Goal: Find specific page/section

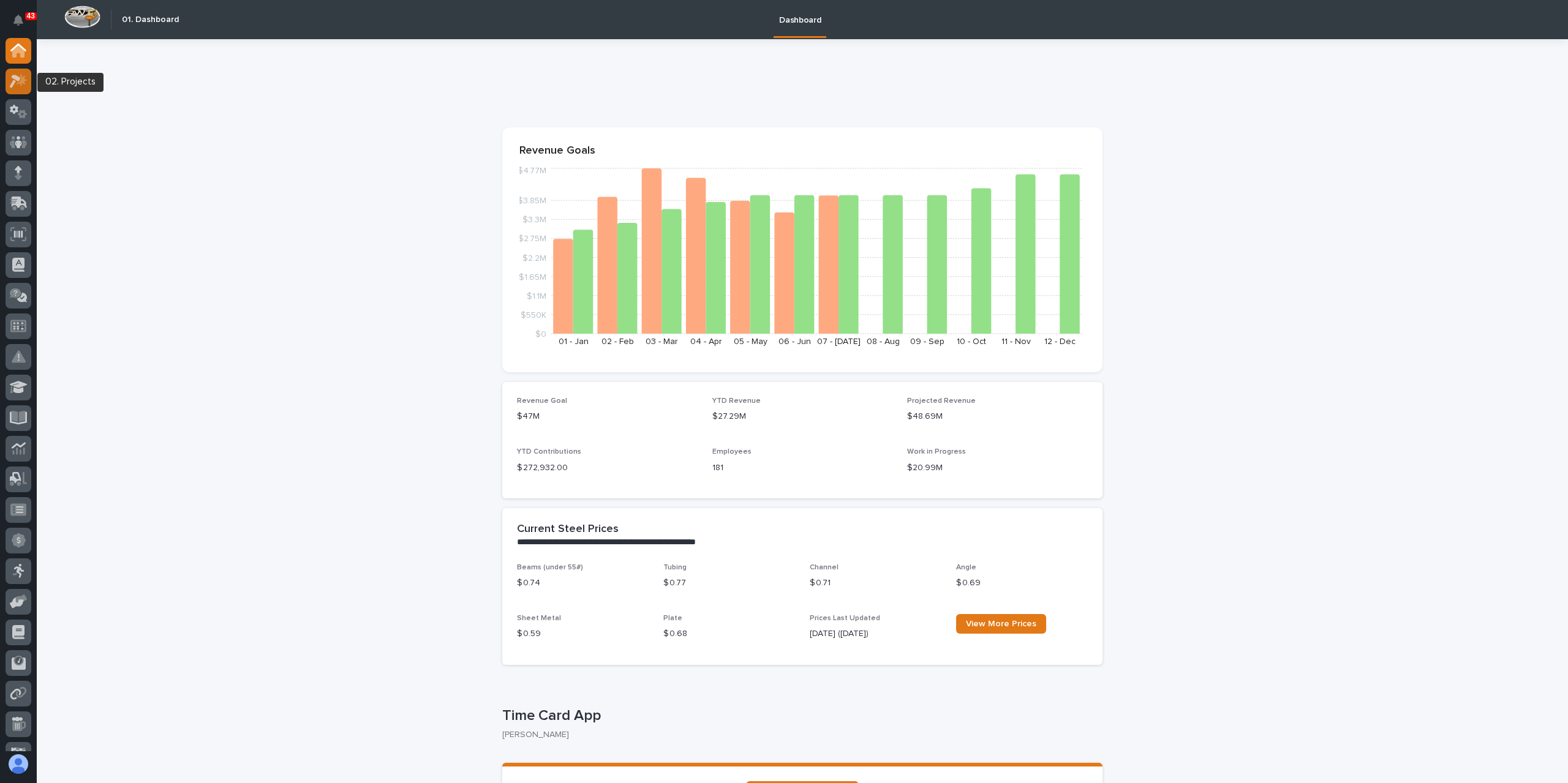
click at [20, 90] on div at bounding box center [18, 81] width 25 height 25
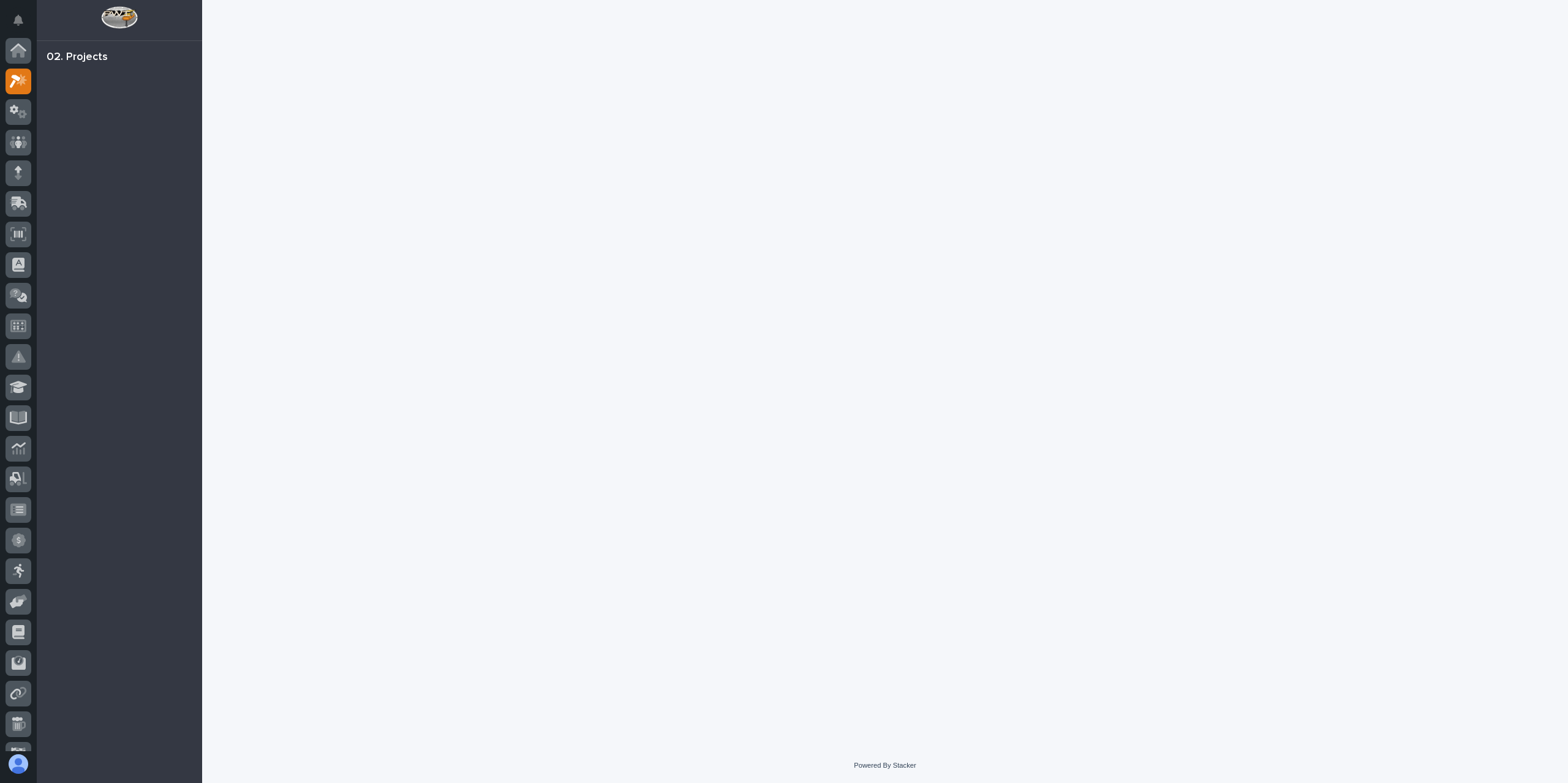
scroll to position [31, 0]
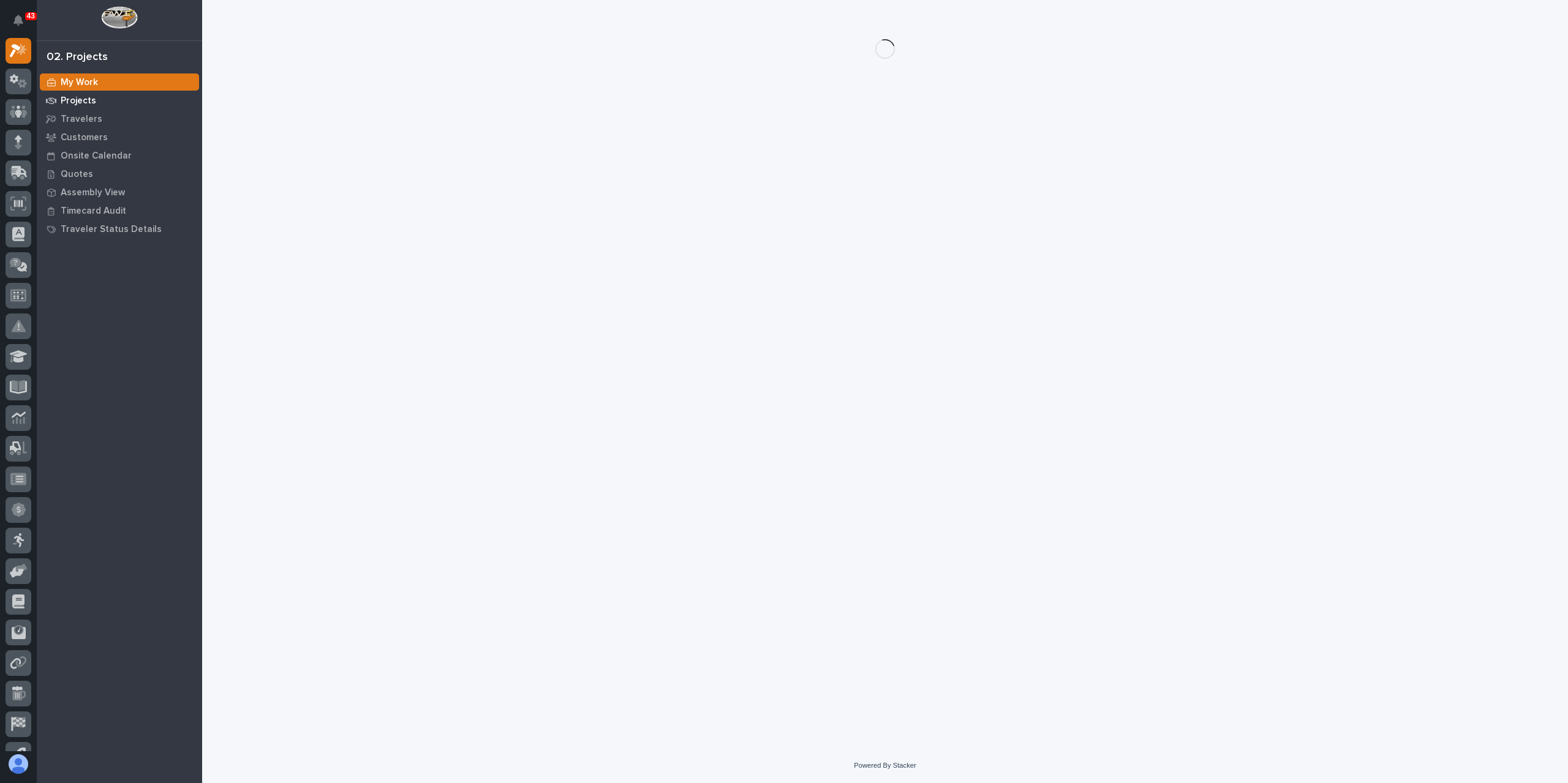
click at [104, 102] on div "Projects" at bounding box center [119, 101] width 160 height 17
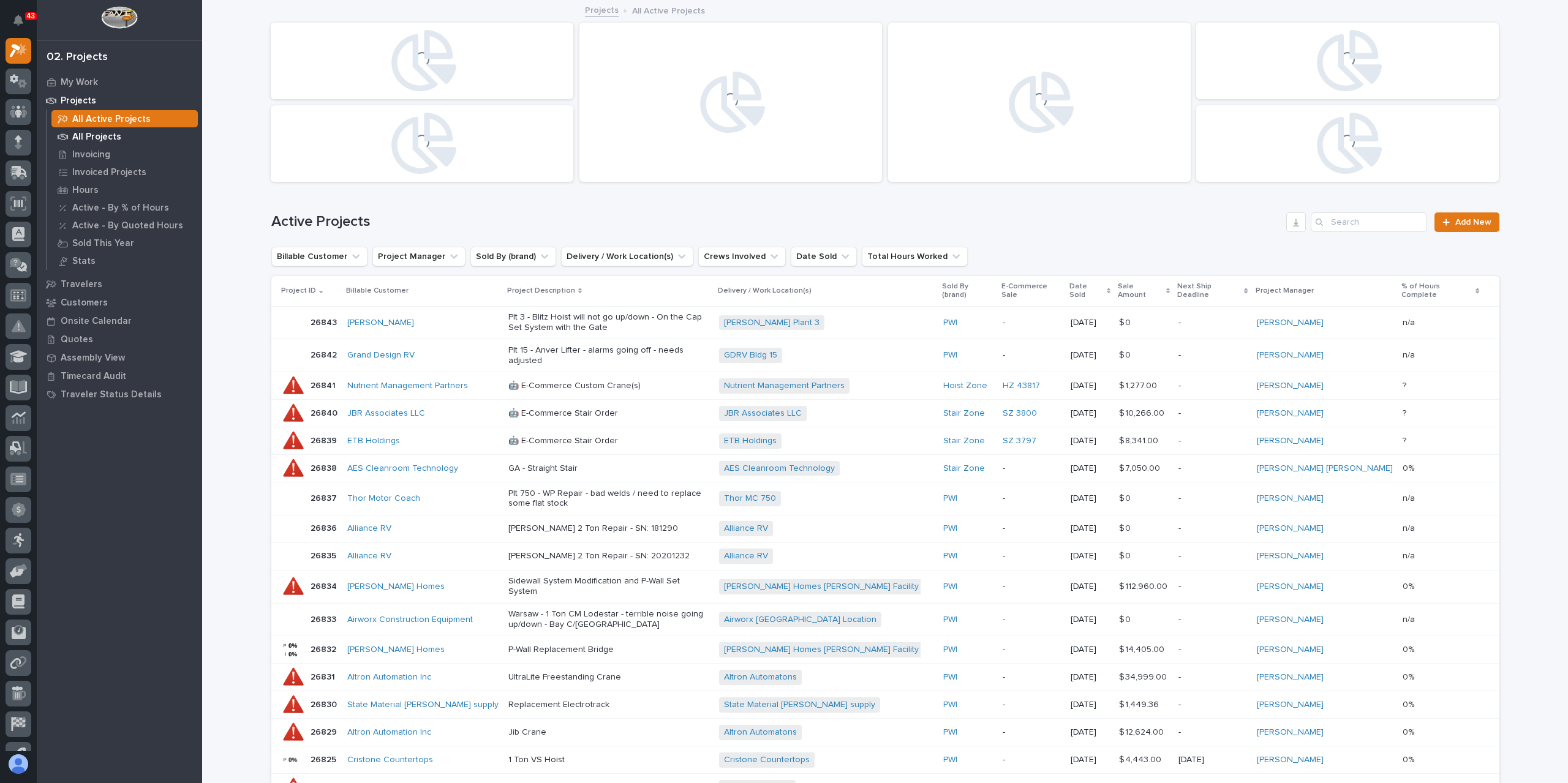
click at [106, 133] on p "All Projects" at bounding box center [97, 137] width 49 height 11
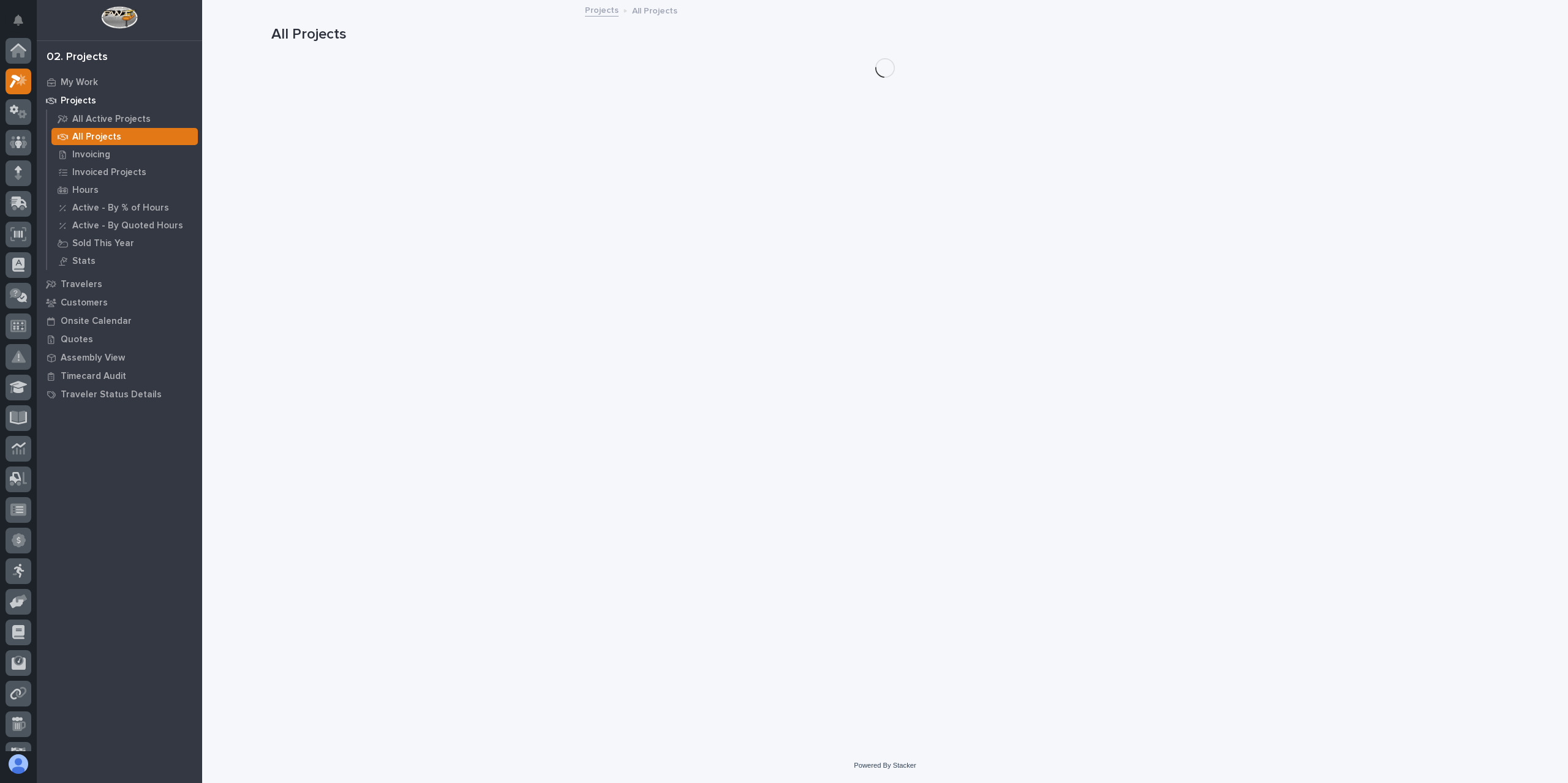
scroll to position [31, 0]
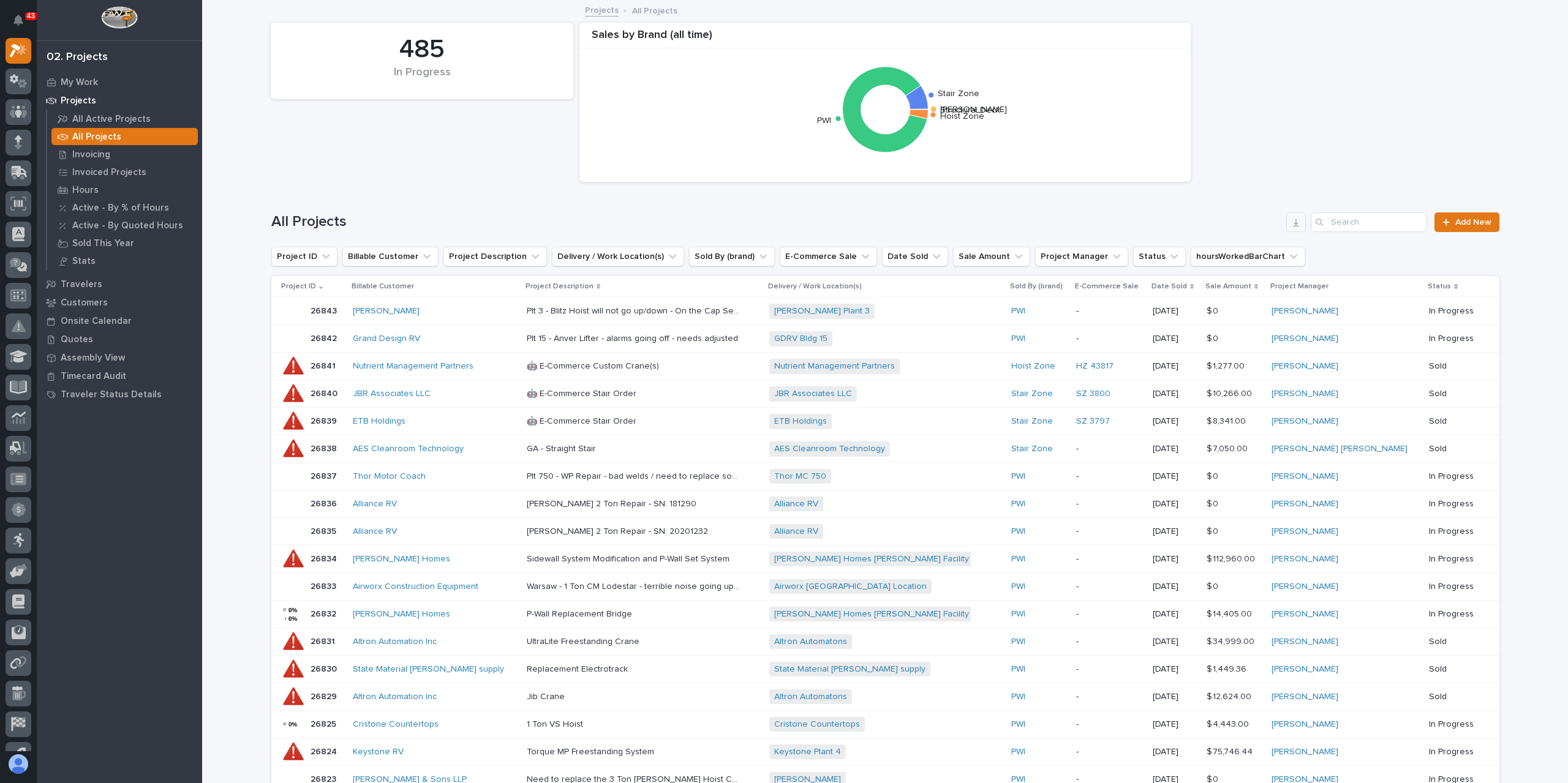
click at [1292, 221] on icon "button" at bounding box center [1296, 222] width 10 height 10
click at [1154, 135] on icon "Structural Deck [PERSON_NAME] Stair Zone PWI Hoist Zone" at bounding box center [886, 110] width 599 height 122
